Goal: Transaction & Acquisition: Purchase product/service

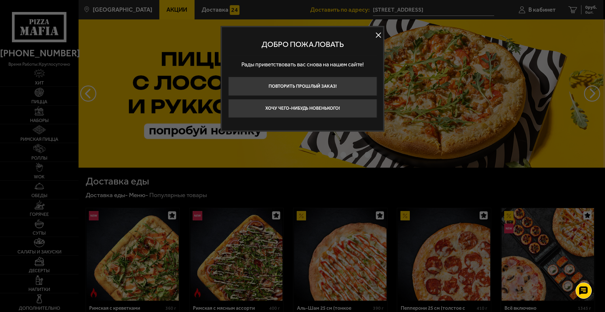
click at [380, 34] on button at bounding box center [379, 35] width 10 height 10
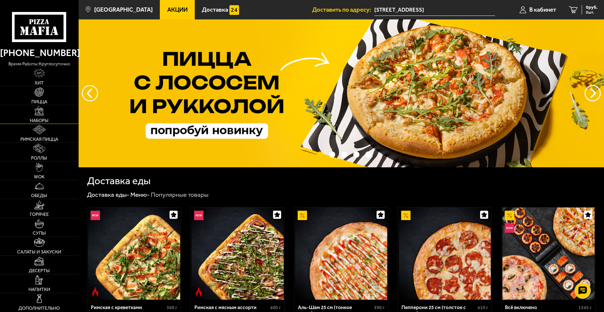
click at [45, 115] on link "Наборы" at bounding box center [39, 114] width 79 height 18
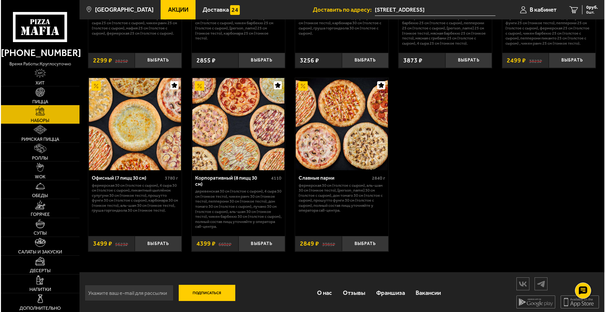
scroll to position [959, 0]
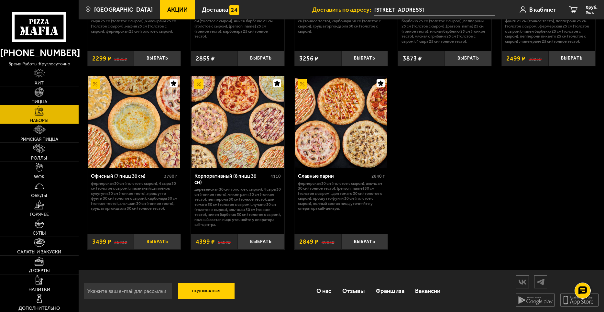
click at [158, 241] on button "Выбрать" at bounding box center [157, 242] width 47 height 16
click at [541, 8] on span "В кабинет" at bounding box center [534, 10] width 27 height 6
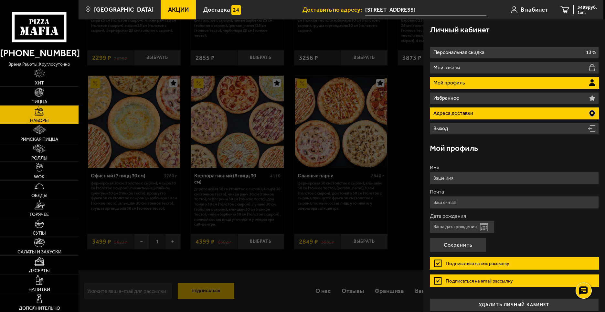
click at [485, 113] on li "Адреса доставки" at bounding box center [514, 113] width 169 height 12
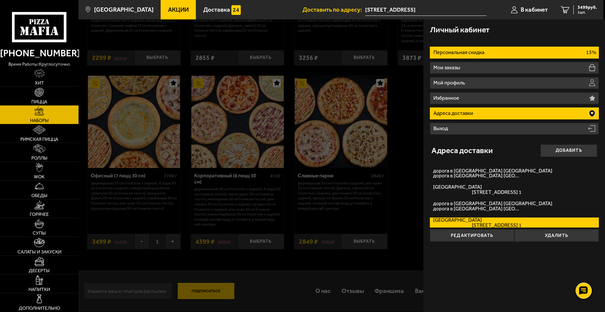
click at [493, 53] on li "Персональная скидка 13%" at bounding box center [514, 53] width 169 height 12
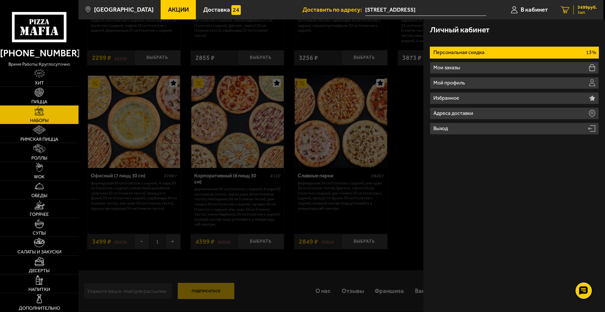
click at [576, 7] on div "3499 руб. 1 шт." at bounding box center [586, 9] width 24 height 9
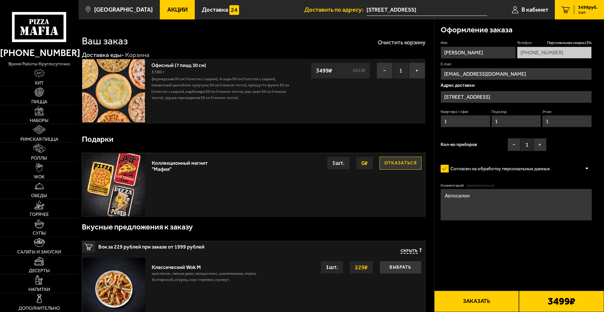
type input "дорога в [GEOGRAPHIC_DATA] [GEOGRAPHIC_DATA], 2"
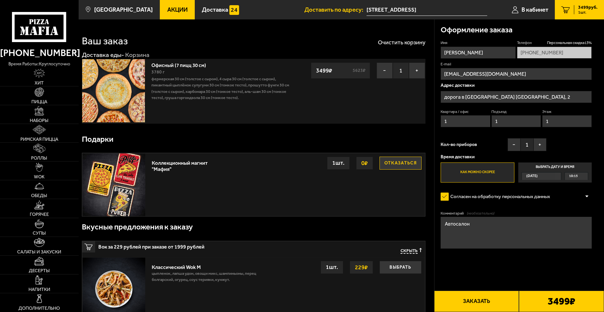
click at [574, 178] on span "10:15" at bounding box center [573, 175] width 9 height 7
click at [0, 0] on input "Выбрать дату и время [DATE] 10:15" at bounding box center [0, 0] width 0 height 0
click at [576, 175] on span "10:15" at bounding box center [573, 175] width 9 height 7
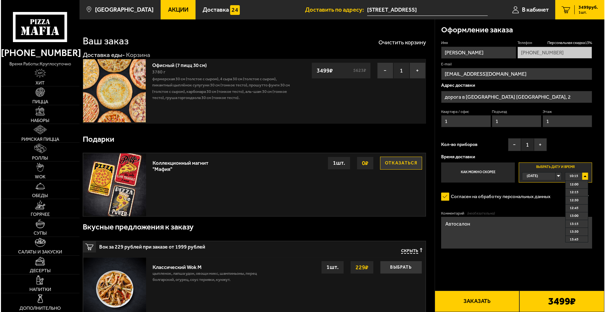
scroll to position [56, 0]
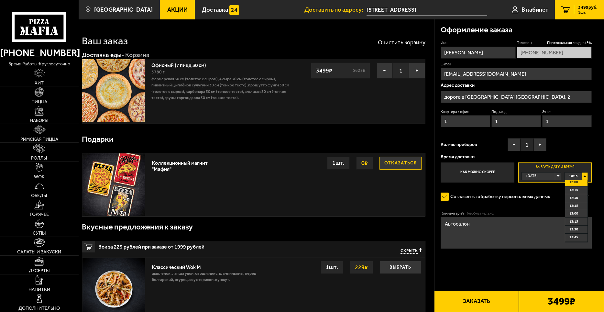
click at [575, 181] on span "12:00" at bounding box center [573, 182] width 9 height 7
click at [452, 8] on input "[STREET_ADDRESS]" at bounding box center [426, 10] width 121 height 12
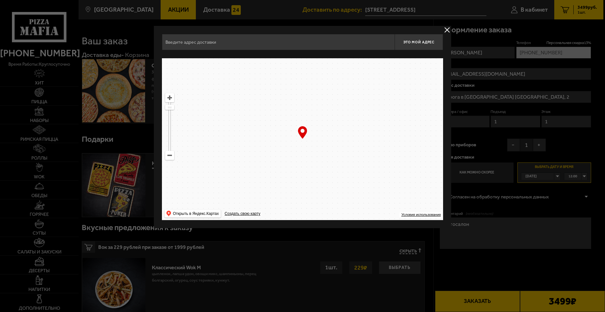
type input "дорога в [GEOGRAPHIC_DATA] [GEOGRAPHIC_DATA], 2"
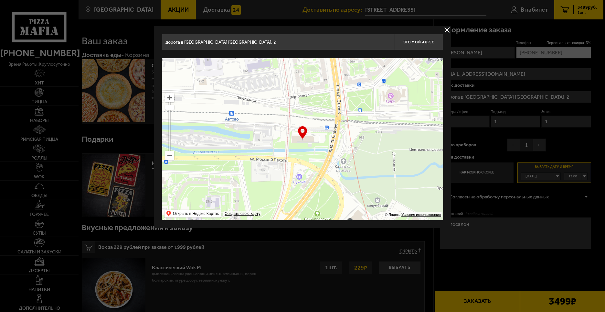
click at [349, 46] on input "дорога в [GEOGRAPHIC_DATA] [GEOGRAPHIC_DATA], 2" at bounding box center [278, 42] width 233 height 16
click at [414, 41] on span "Это мой адрес" at bounding box center [419, 42] width 31 height 4
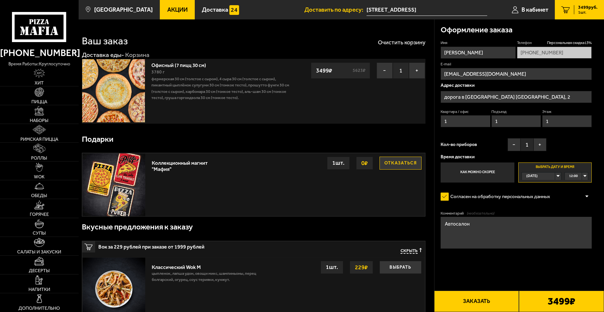
click at [414, 9] on input "[STREET_ADDRESS]" at bounding box center [426, 10] width 121 height 12
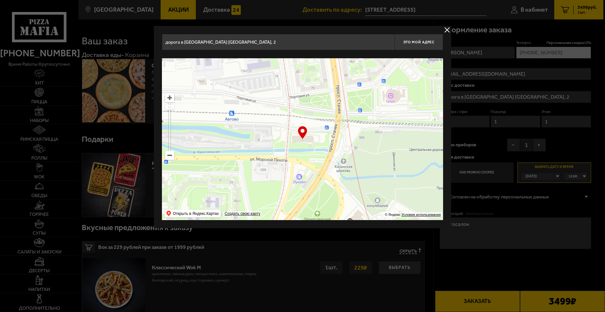
click at [301, 134] on div "… © Яндекс Условия использования Открыть в Яндекс.Картах Создать свою карту" at bounding box center [302, 139] width 281 height 162
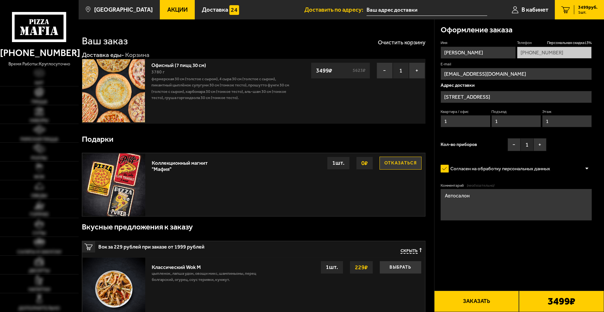
type input "[STREET_ADDRESS]"
type input "дорога в [GEOGRAPHIC_DATA] [GEOGRAPHIC_DATA], 2"
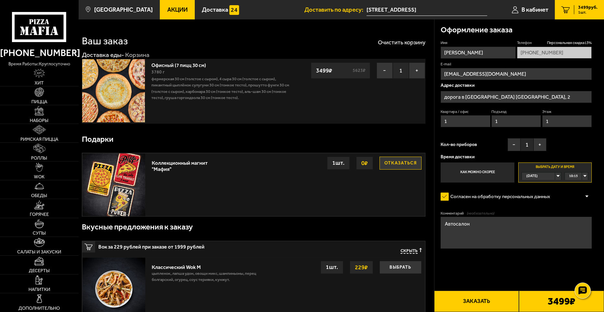
click at [431, 11] on input "[STREET_ADDRESS]" at bounding box center [426, 10] width 121 height 12
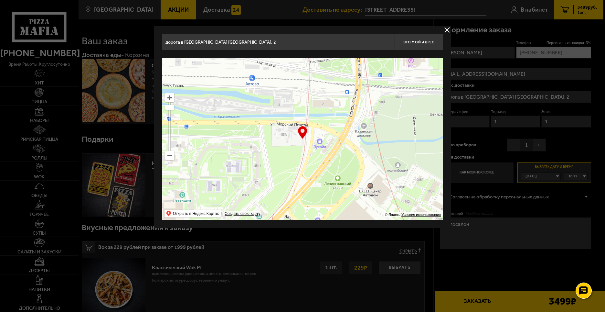
drag, startPoint x: 277, startPoint y: 180, endPoint x: 298, endPoint y: 145, distance: 40.7
click at [298, 145] on ymaps at bounding box center [302, 139] width 281 height 162
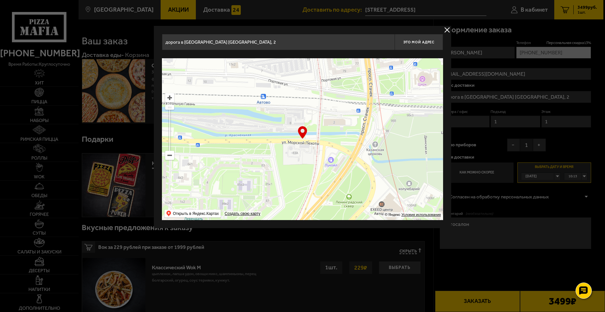
drag, startPoint x: 293, startPoint y: 142, endPoint x: 305, endPoint y: 160, distance: 21.6
click at [305, 160] on ymaps at bounding box center [302, 139] width 281 height 162
click at [302, 136] on div "… © Яндекс Условия использования Открыть в Яндекс.Картах Создать свою карту" at bounding box center [302, 139] width 281 height 162
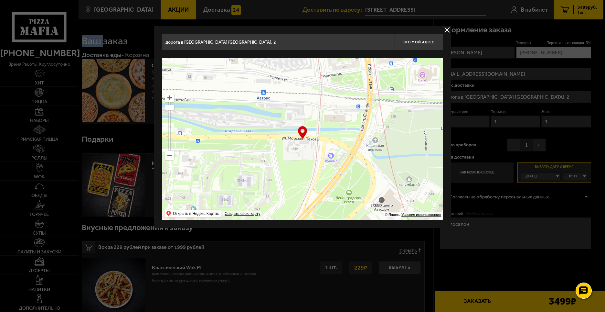
drag, startPoint x: 295, startPoint y: 153, endPoint x: 295, endPoint y: 149, distance: 4.2
click at [295, 149] on ymaps at bounding box center [302, 139] width 281 height 162
click at [241, 38] on input "дорога в [GEOGRAPHIC_DATA] [GEOGRAPHIC_DATA], 2" at bounding box center [278, 42] width 233 height 16
drag, startPoint x: 235, startPoint y: 42, endPoint x: 179, endPoint y: 43, distance: 56.0
click at [179, 43] on input "дорога в [GEOGRAPHIC_DATA] [GEOGRAPHIC_DATA], 2" at bounding box center [278, 42] width 233 height 16
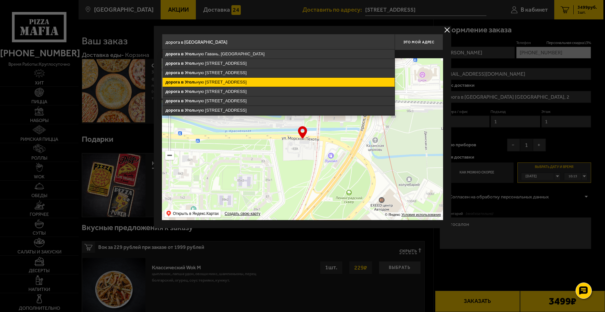
click at [209, 80] on ymaps "дорога в Угол ьную Гавань, 2, Санкт-Петербург" at bounding box center [279, 82] width 232 height 9
type input "Санкт-Петербург, дорога в Угольную Гавань, 2"
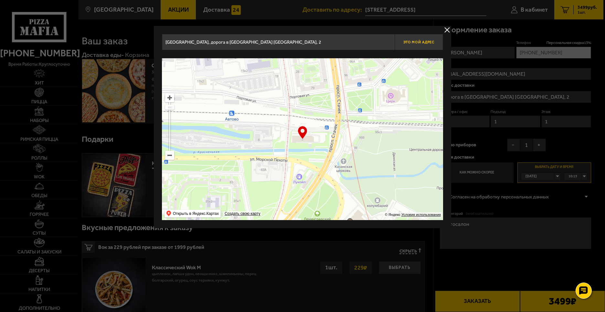
click at [415, 47] on button "Это мой адрес" at bounding box center [419, 42] width 49 height 16
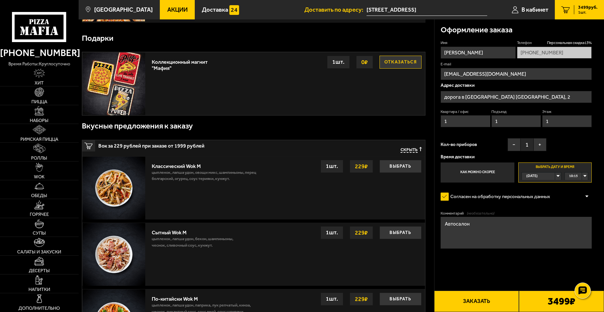
scroll to position [97, 0]
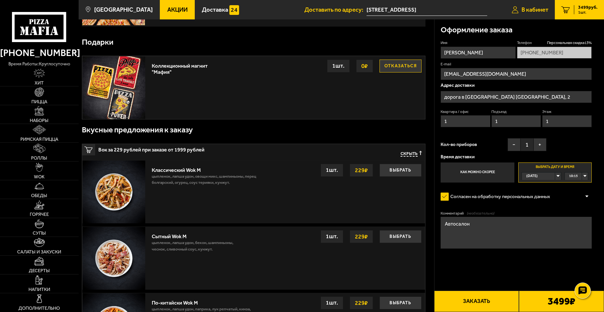
click at [535, 12] on span "В кабинет" at bounding box center [534, 10] width 27 height 6
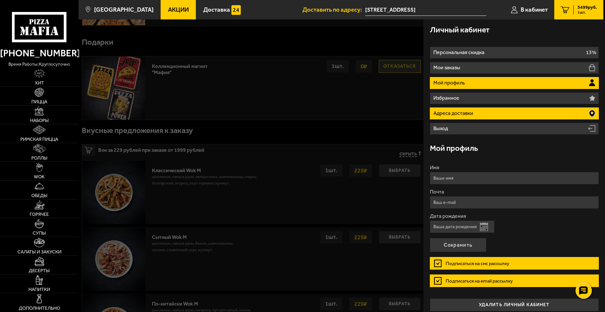
click at [508, 108] on li "Адреса доставки" at bounding box center [514, 113] width 169 height 12
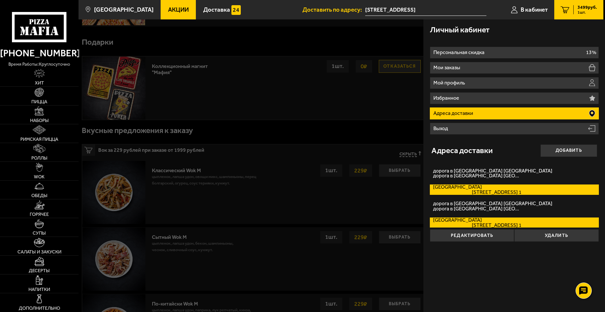
click at [524, 185] on label "Бухарестская улица Бухарестская улица, дом 14 кв. 1" at bounding box center [514, 189] width 169 height 10
click at [0, 0] on input "Бухарестская улица Бухарестская улица, дом 14 кв. 1" at bounding box center [0, 0] width 0 height 0
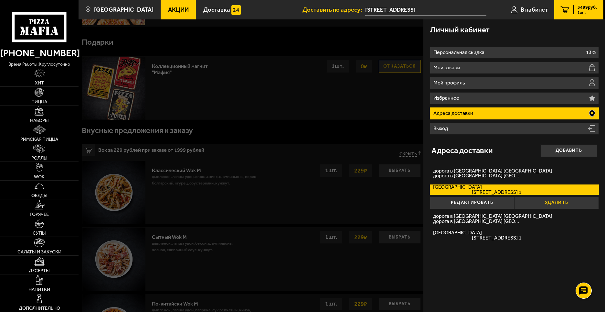
click at [557, 203] on button "Удалить" at bounding box center [557, 202] width 84 height 13
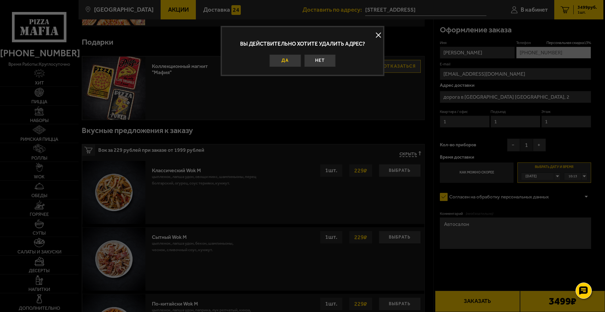
click at [286, 59] on button "Да" at bounding box center [286, 60] width 32 height 13
type input "[STREET_ADDRESS]"
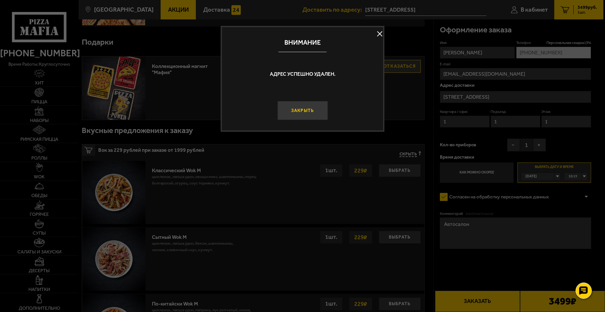
click at [304, 113] on button "Закрыть" at bounding box center [302, 110] width 50 height 19
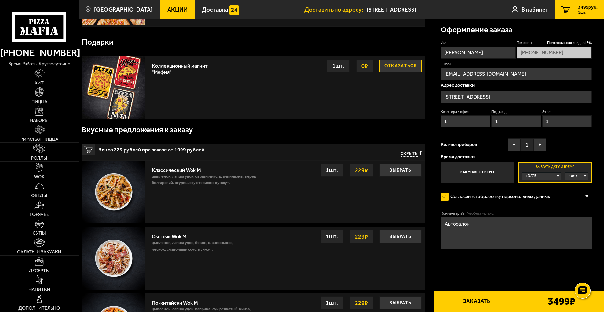
click at [515, 97] on input "[STREET_ADDRESS]" at bounding box center [515, 97] width 151 height 12
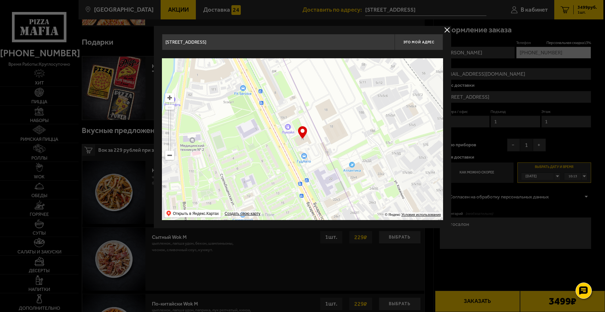
drag, startPoint x: 224, startPoint y: 42, endPoint x: 157, endPoint y: 38, distance: 67.4
click at [157, 38] on div "Бухарестская улица, 14 Это мой адрес Найдите адрес перетащив карту … © Яндекс У…" at bounding box center [303, 127] width 298 height 202
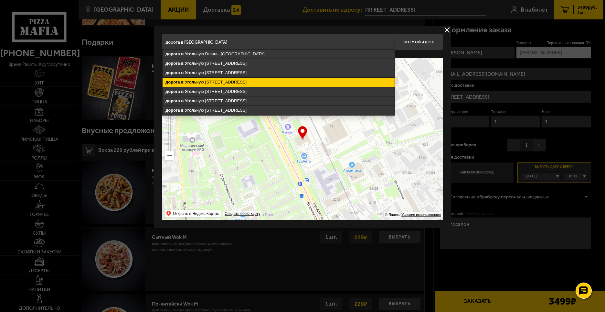
click at [236, 80] on ymaps "дорога в Угол ьную Гавань, 2, Санкт-Петербург" at bounding box center [279, 82] width 232 height 9
type input "Санкт-Петербург, дорога в Угольную Гавань, 2"
type input "дорога в [GEOGRAPHIC_DATA] [GEOGRAPHIC_DATA], 2"
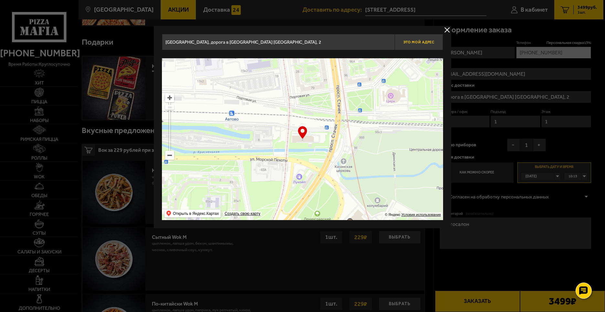
click at [427, 48] on button "Это мой адрес" at bounding box center [419, 42] width 49 height 16
type input "дорога в [GEOGRAPHIC_DATA] [GEOGRAPHIC_DATA], 2"
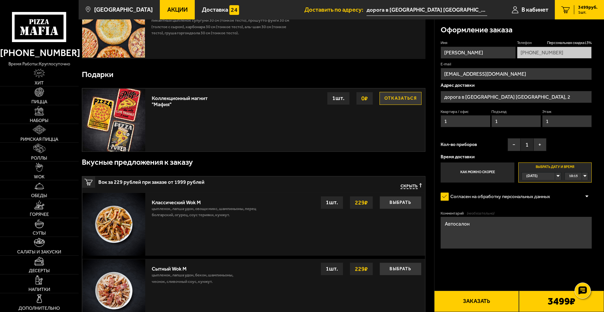
scroll to position [0, 0]
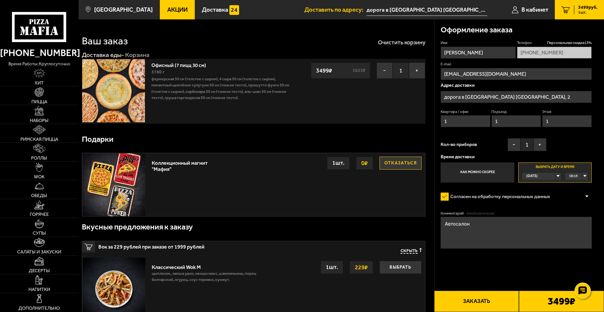
click at [585, 174] on div "10:15" at bounding box center [576, 175] width 23 height 7
drag, startPoint x: 587, startPoint y: 181, endPoint x: 587, endPoint y: 190, distance: 8.4
click at [587, 190] on ul "10:15 10:30 10:45 11:00 11:15 11:30 11:45 12:00 12:15 12:30 12:45 13:00 13:15 1…" at bounding box center [576, 211] width 23 height 62
click at [575, 175] on span "10:15" at bounding box center [573, 175] width 9 height 7
click at [576, 236] on span "12:00" at bounding box center [573, 238] width 9 height 7
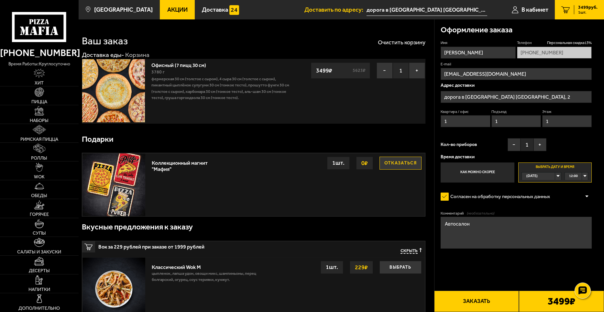
click at [468, 299] on button "Заказать" at bounding box center [476, 300] width 85 height 21
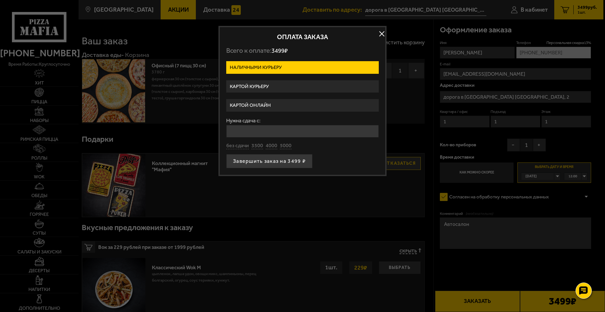
click at [288, 102] on label "Картой онлайн" at bounding box center [302, 105] width 153 height 13
click at [0, 0] on input "Картой онлайн" at bounding box center [0, 0] width 0 height 0
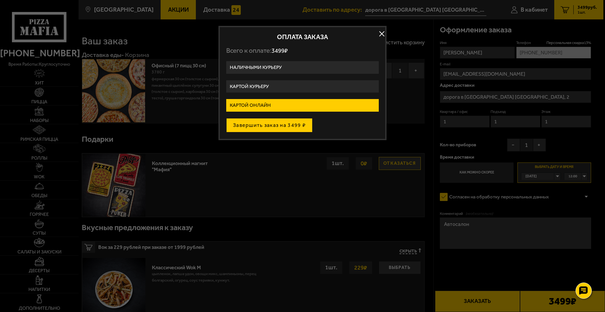
click at [282, 128] on button "Завершить заказ на 3499 ₽" at bounding box center [269, 125] width 86 height 14
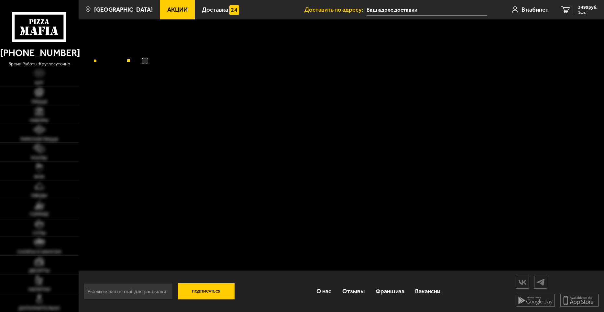
type input "[STREET_ADDRESS]"
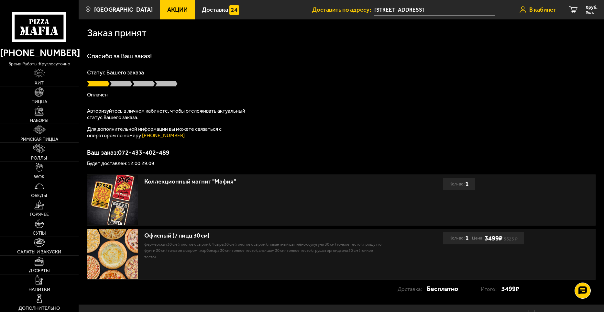
click at [541, 11] on span "В кабинет" at bounding box center [542, 10] width 27 height 6
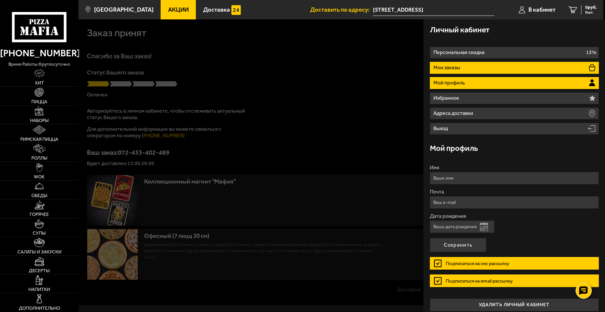
click at [499, 63] on li "Мои заказы" at bounding box center [514, 68] width 169 height 12
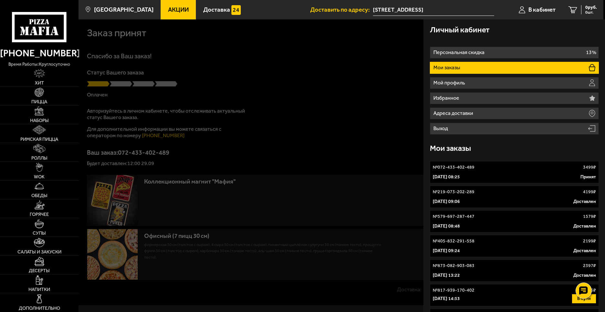
click at [499, 179] on div "29 сентября 2025 г. 08:25 Принят" at bounding box center [514, 177] width 163 height 6
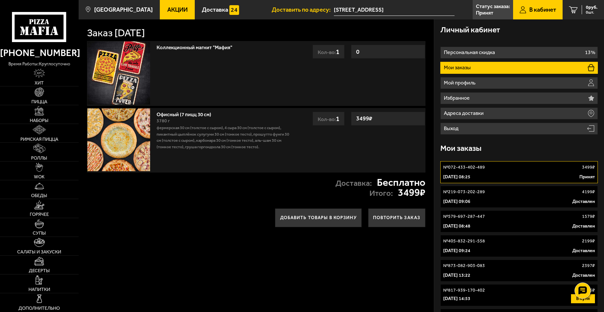
click at [218, 130] on p "Фермерская 30 см (толстое с сыром), 4 сыра 30 см (толстое с сыром), Пикантный ц…" at bounding box center [225, 137] width 137 height 25
click at [125, 136] on img at bounding box center [118, 139] width 63 height 63
click at [180, 110] on link "Офисный (7 пицц 30 см)" at bounding box center [187, 113] width 61 height 8
click at [179, 115] on link "Офисный (7 пицц 30 см)" at bounding box center [187, 113] width 61 height 8
click at [191, 120] on div "3780 г" at bounding box center [225, 120] width 137 height 7
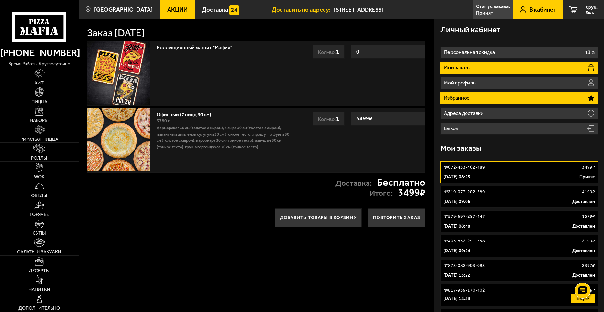
click at [470, 100] on p "Избранное" at bounding box center [457, 97] width 27 height 5
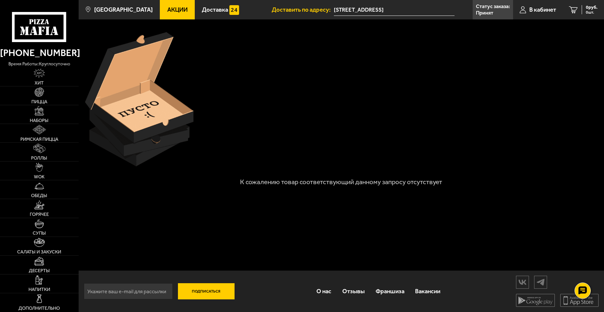
click at [537, 132] on div at bounding box center [341, 99] width 518 height 140
click at [495, 9] on p "Статус заказа:" at bounding box center [493, 6] width 34 height 5
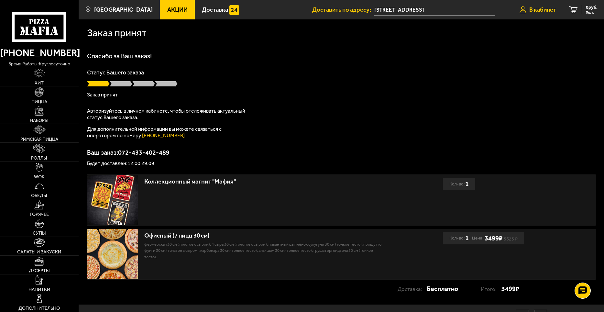
click at [548, 12] on span "В кабинет" at bounding box center [542, 10] width 27 height 6
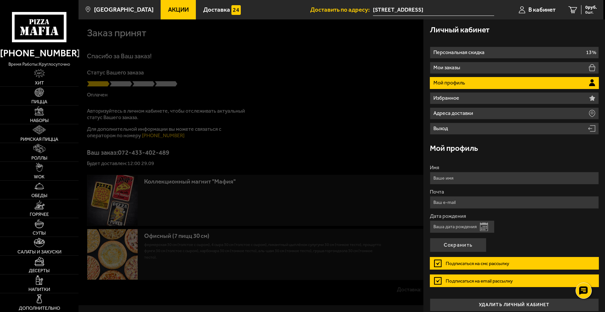
click at [392, 101] on div at bounding box center [381, 175] width 605 height 312
